Goal: Navigation & Orientation: Find specific page/section

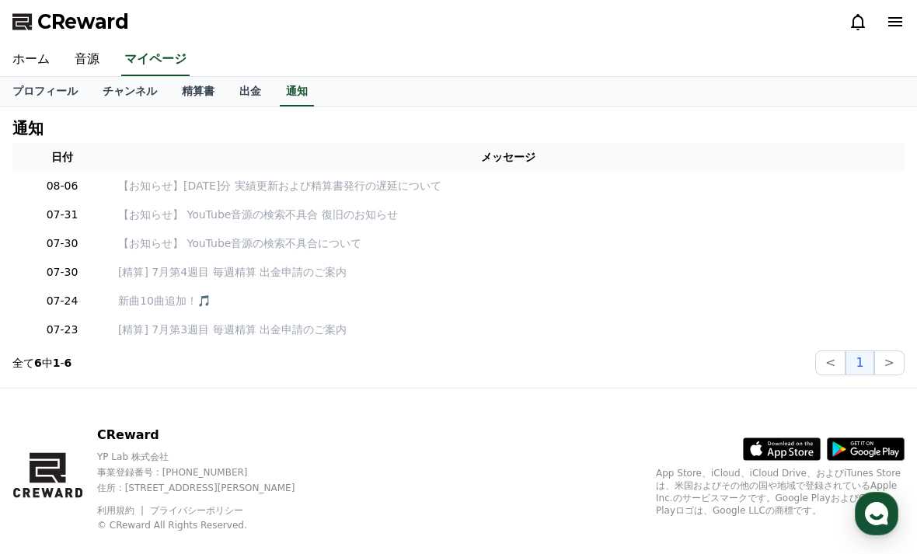
click at [201, 94] on link "精算書" at bounding box center [197, 92] width 57 height 30
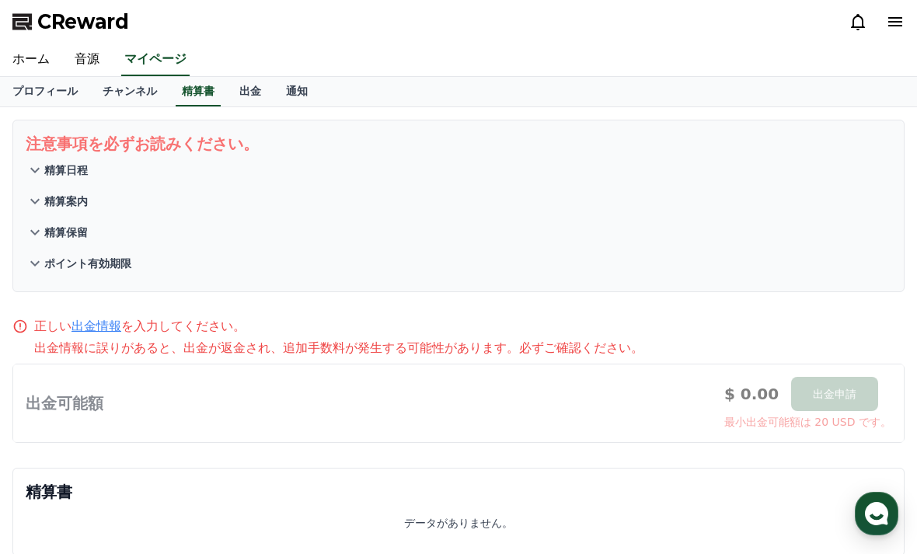
click at [138, 103] on link "チャンネル" at bounding box center [129, 92] width 79 height 30
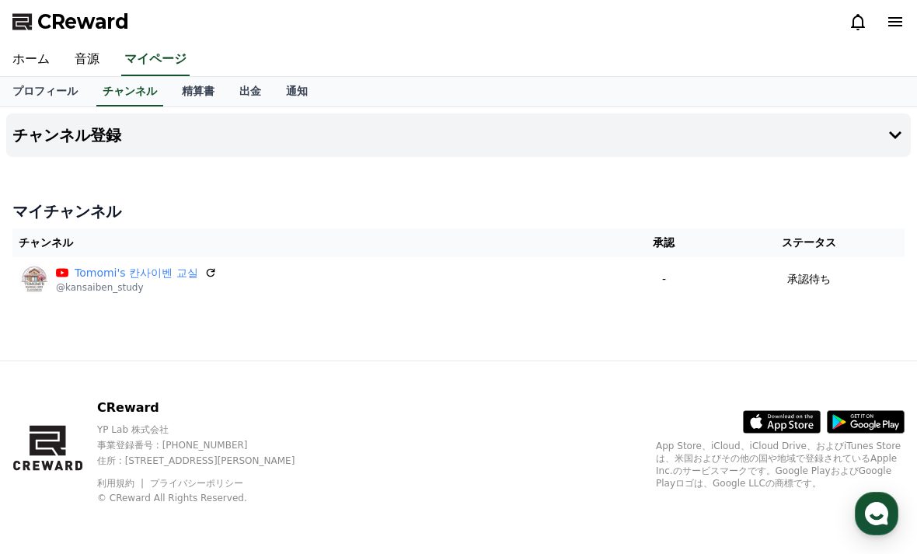
click at [57, 96] on link "プロフィール" at bounding box center [45, 92] width 90 height 30
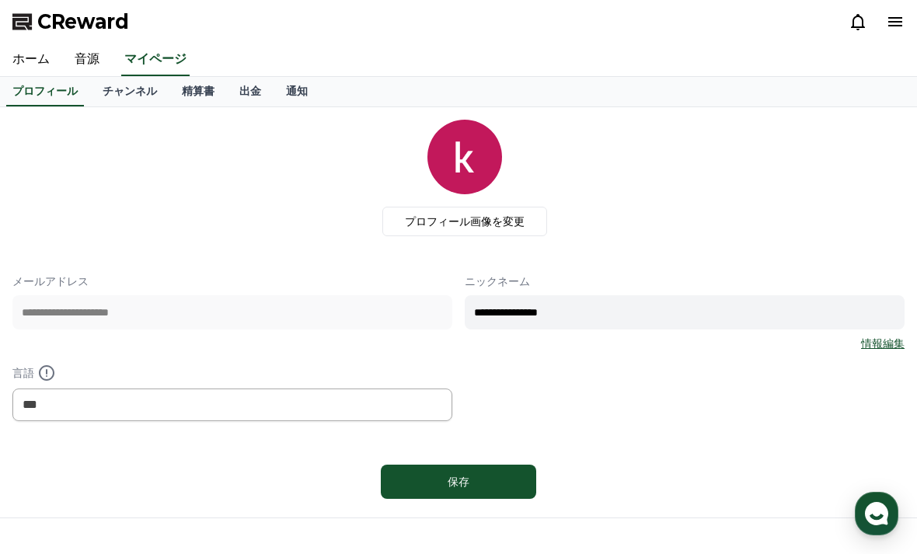
click at [89, 57] on link "音源" at bounding box center [87, 60] width 50 height 33
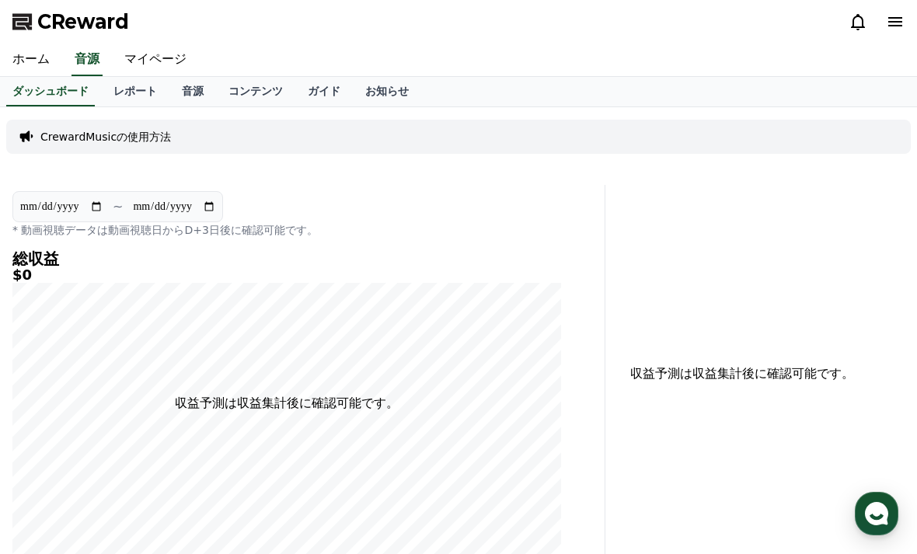
click at [131, 86] on link "レポート" at bounding box center [135, 92] width 68 height 30
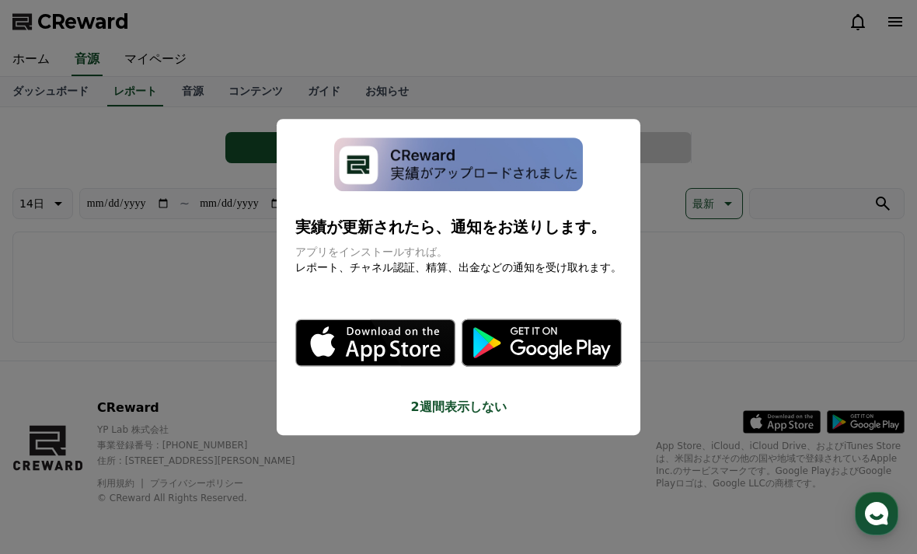
click at [466, 385] on button "close modal" at bounding box center [458, 277] width 917 height 554
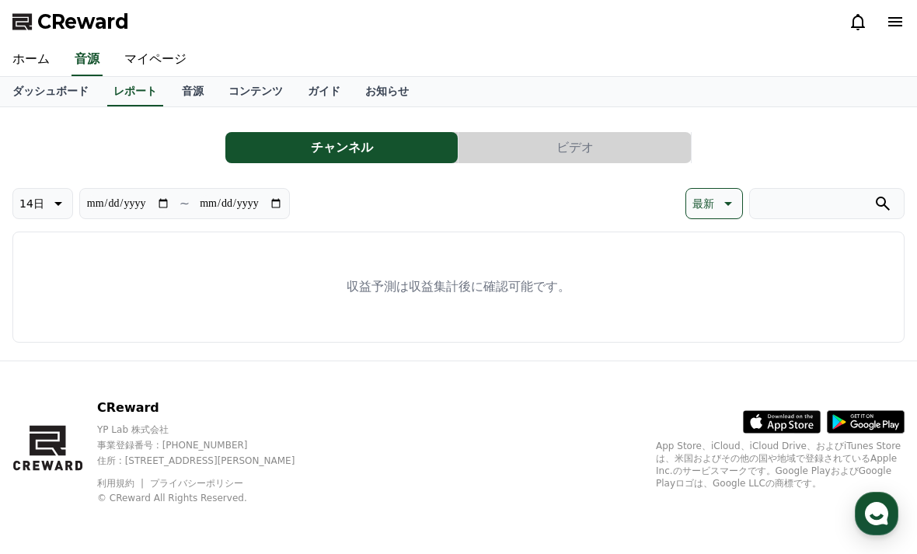
click at [176, 83] on link "音源" at bounding box center [192, 92] width 47 height 30
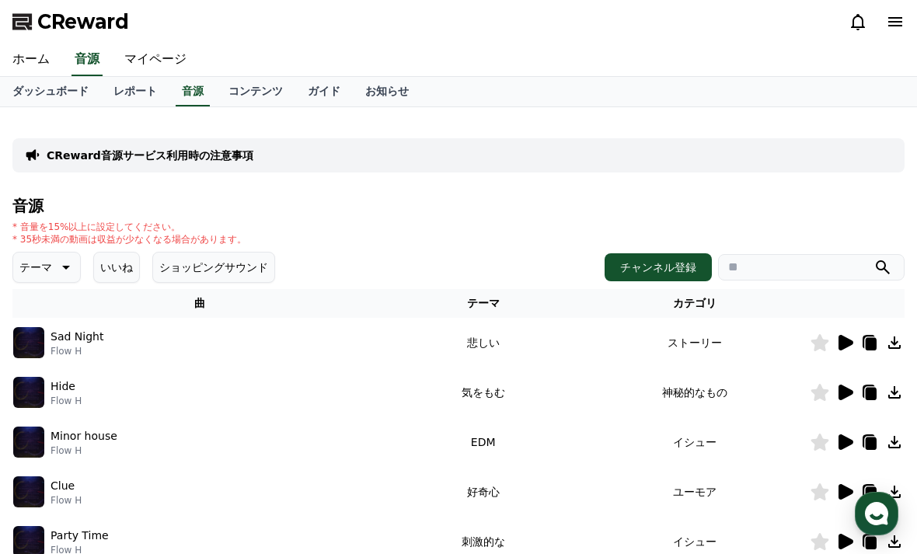
click at [58, 266] on icon at bounding box center [64, 267] width 19 height 19
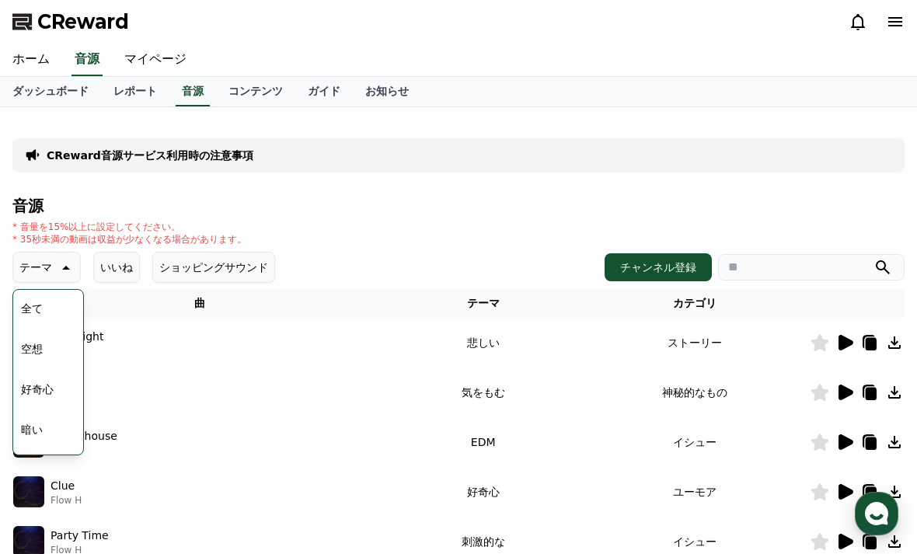
click at [288, 225] on div "* 音量を15%以上に設定してください。 * 35秒未満の動画は収益が少なくなる場合があります。" at bounding box center [458, 233] width 892 height 25
click at [47, 308] on button "全て" at bounding box center [32, 308] width 34 height 34
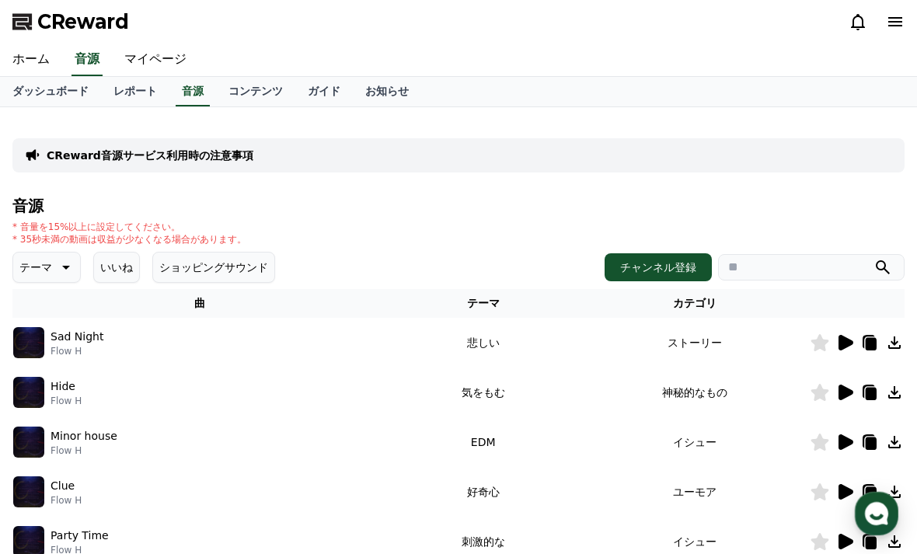
click at [55, 266] on icon at bounding box center [64, 267] width 19 height 19
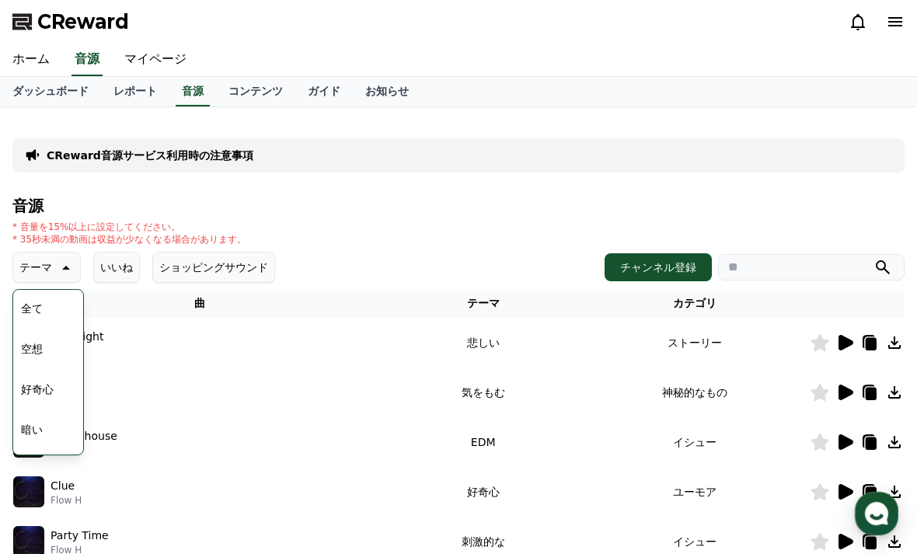
click at [251, 221] on div "* 音量を15%以上に設定してください。 * 35秒未満の動画は収益が少なくなる場合があります。" at bounding box center [458, 233] width 892 height 25
click at [201, 225] on p "* 音量を15%以上に設定してください。" at bounding box center [129, 227] width 234 height 12
click at [104, 277] on button "いいね" at bounding box center [116, 267] width 47 height 31
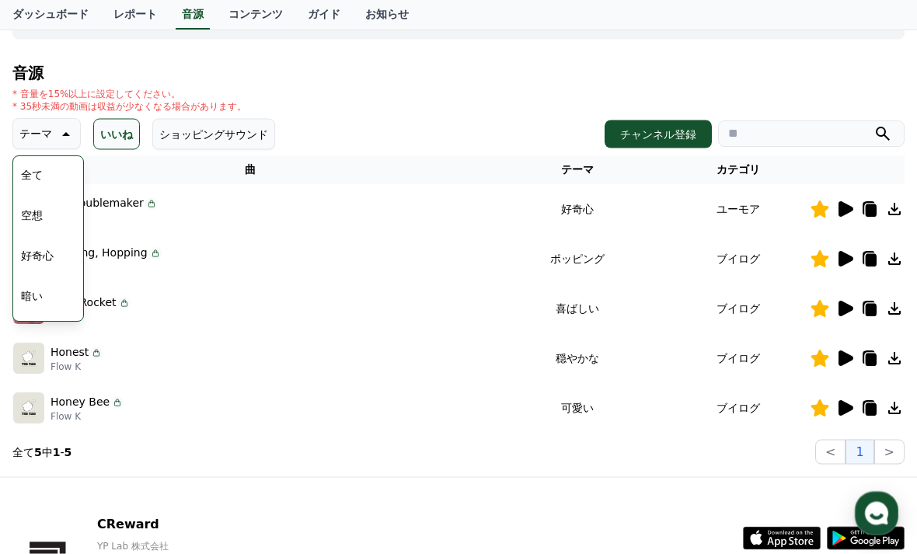
scroll to position [139, 0]
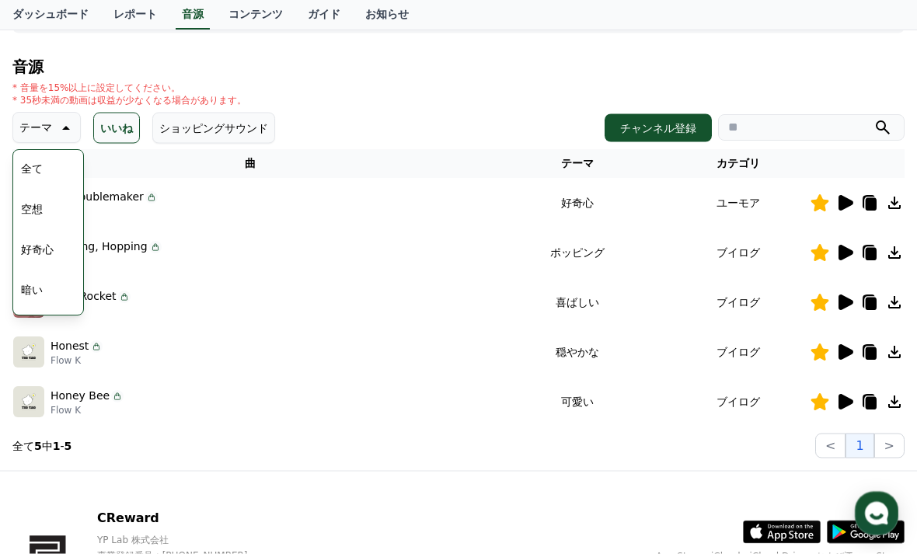
click at [843, 256] on icon at bounding box center [845, 254] width 15 height 16
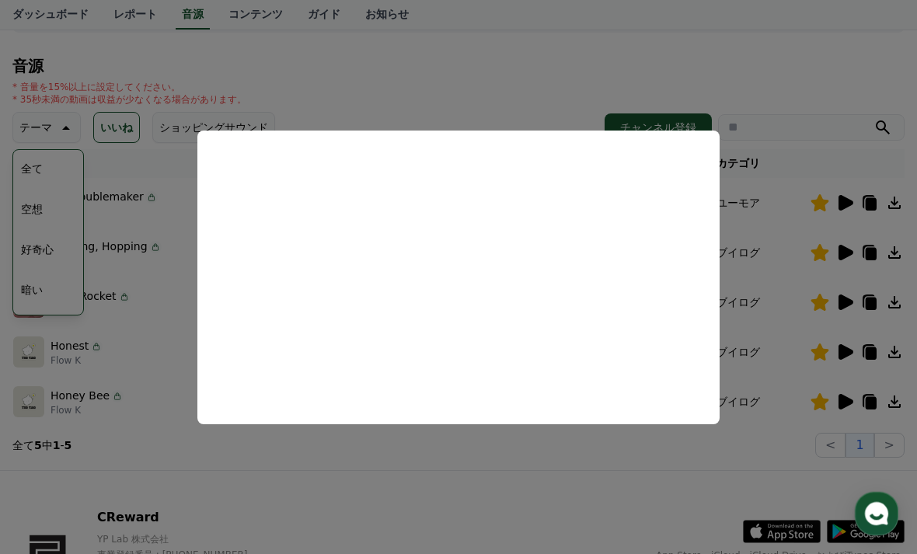
click at [879, 270] on button "close modal" at bounding box center [458, 277] width 917 height 554
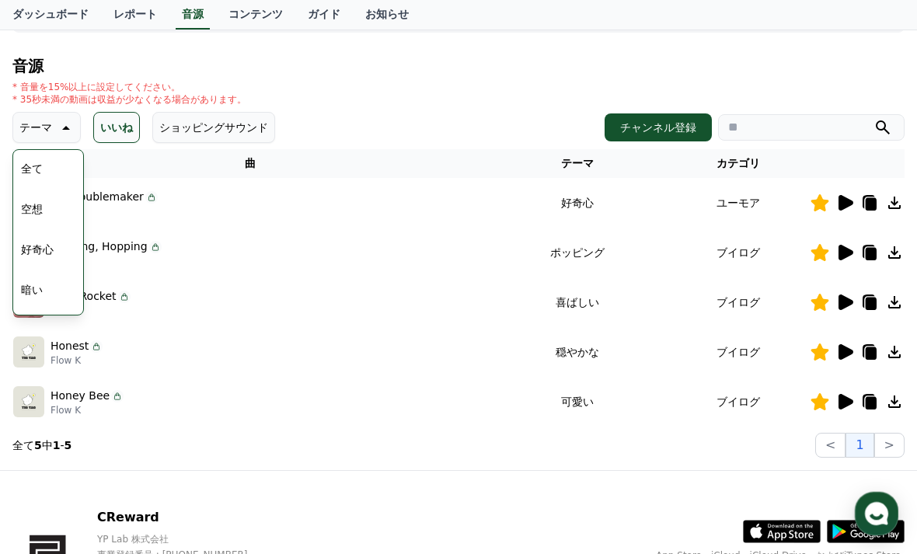
click at [870, 254] on icon at bounding box center [871, 254] width 11 height 12
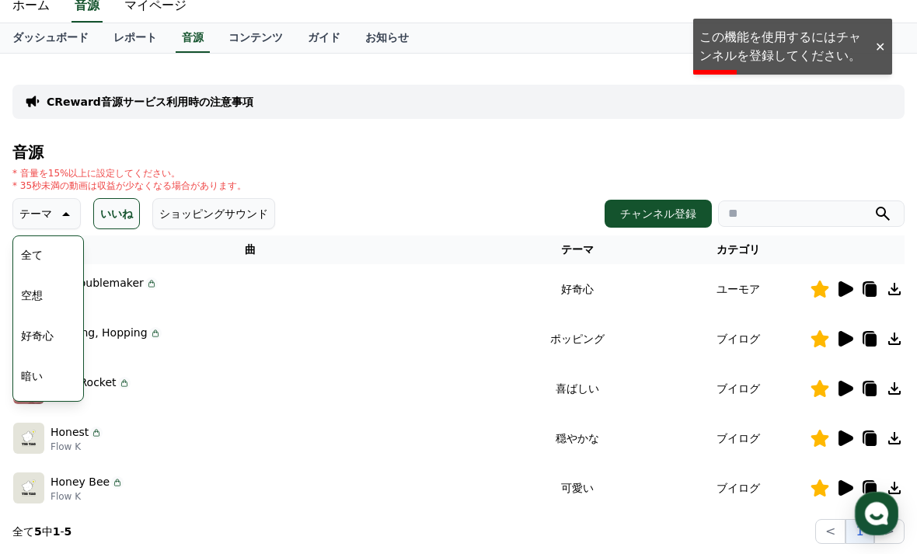
scroll to position [47, 0]
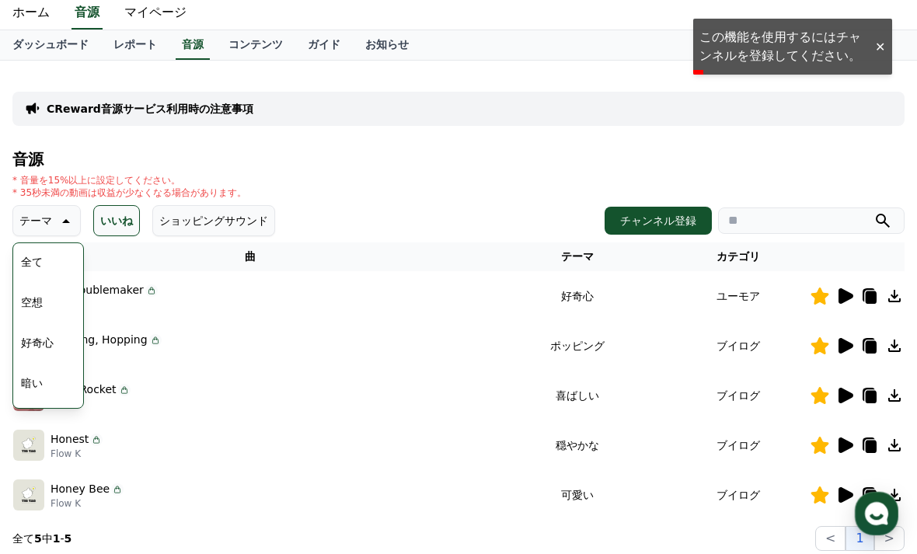
click at [249, 54] on link "コンテンツ" at bounding box center [255, 45] width 79 height 30
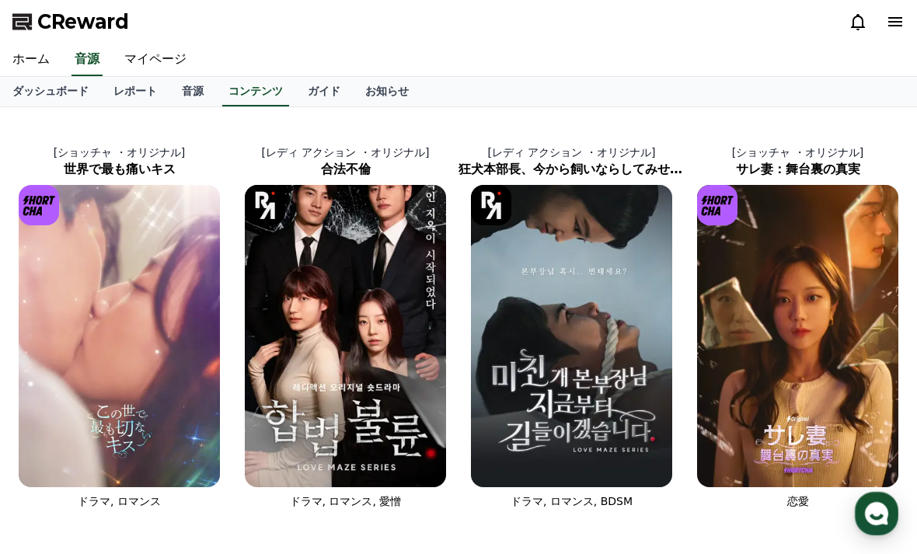
click at [131, 95] on link "レポート" at bounding box center [135, 92] width 68 height 30
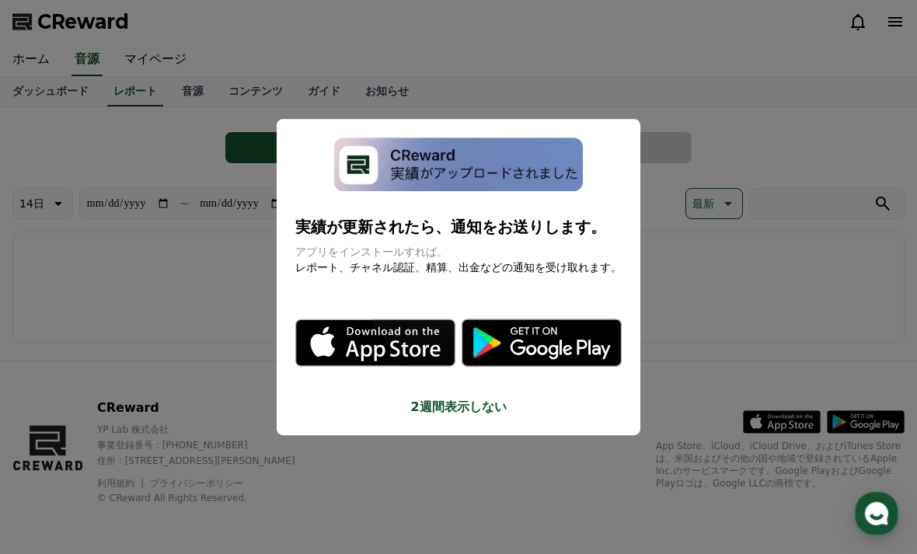
click at [417, 424] on button "close modal" at bounding box center [458, 277] width 917 height 554
